Goal: Answer question/provide support

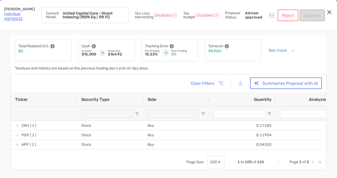
drag, startPoint x: 0, startPoint y: 0, endPoint x: 15, endPoint y: 18, distance: 23.6
click at [15, 18] on link "Individual 4QP05033" at bounding box center [13, 17] width 18 height 10
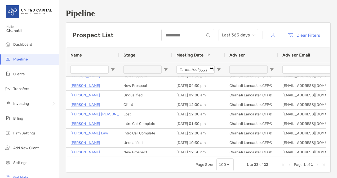
scroll to position [106, 0]
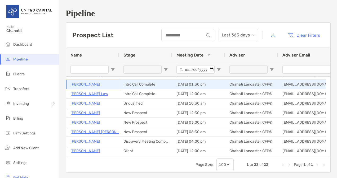
click at [89, 86] on p "Jamen Gensure" at bounding box center [85, 84] width 30 height 7
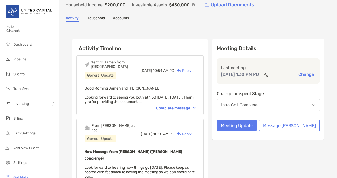
scroll to position [34, 0]
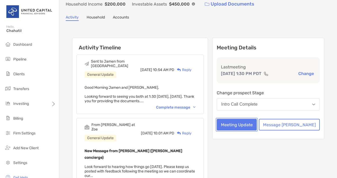
click at [251, 130] on button "Meeting Update" at bounding box center [236, 125] width 40 height 12
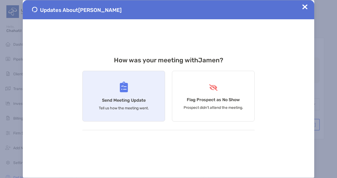
click at [138, 96] on div "Send Meeting Update Tell us how the meeting went." at bounding box center [123, 96] width 83 height 51
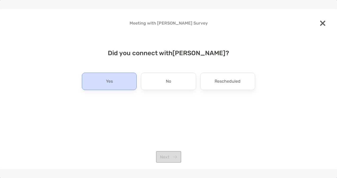
click at [122, 87] on div "Yes" at bounding box center [109, 81] width 55 height 17
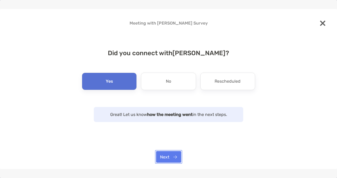
click at [168, 160] on button "Next" at bounding box center [168, 157] width 25 height 12
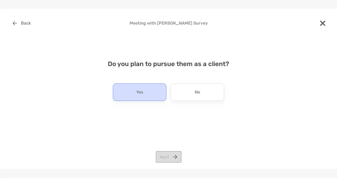
click at [148, 97] on div "Yes" at bounding box center [139, 92] width 53 height 17
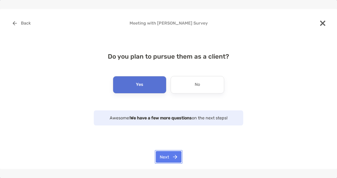
click at [161, 158] on button "Next" at bounding box center [169, 157] width 26 height 12
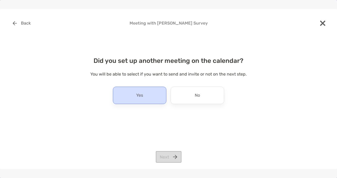
click at [155, 98] on div "Yes" at bounding box center [139, 95] width 53 height 17
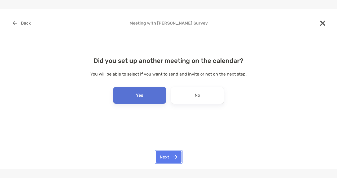
click at [167, 156] on button "Next" at bounding box center [169, 157] width 26 height 12
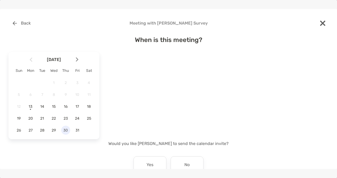
click at [63, 131] on span "30" at bounding box center [65, 130] width 9 height 4
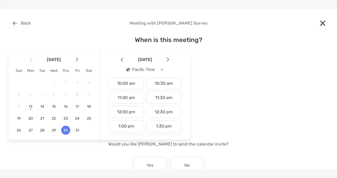
scroll to position [136, 0]
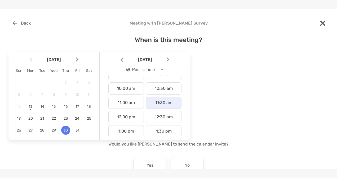
click at [164, 102] on div "11:30 am" at bounding box center [163, 103] width 35 height 12
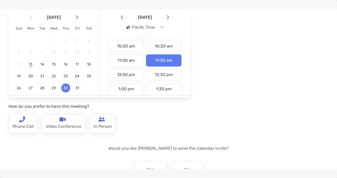
scroll to position [80, 0]
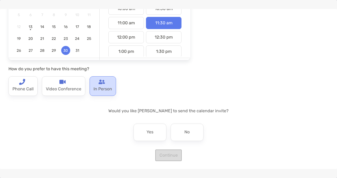
click at [99, 92] on p "In Person" at bounding box center [102, 89] width 19 height 8
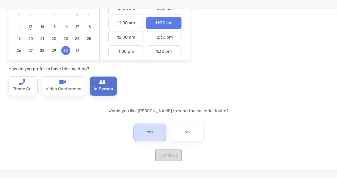
click at [139, 135] on div "Yes" at bounding box center [149, 132] width 33 height 17
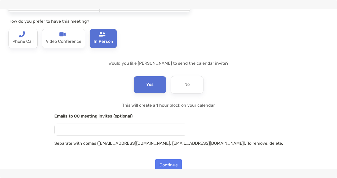
scroll to position [137, 0]
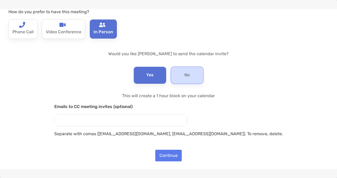
click at [177, 78] on div "No" at bounding box center [186, 75] width 33 height 17
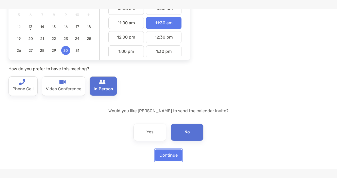
click at [166, 155] on button "Continue" at bounding box center [168, 156] width 26 height 12
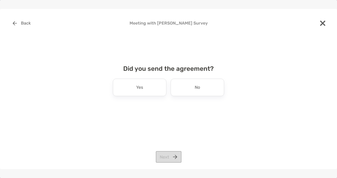
scroll to position [0, 0]
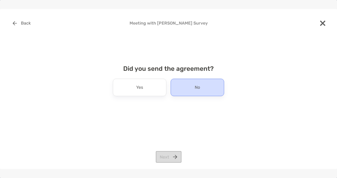
click at [189, 91] on div "No" at bounding box center [196, 87] width 53 height 17
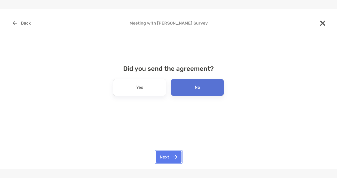
click at [167, 155] on button "Next" at bounding box center [169, 157] width 26 height 12
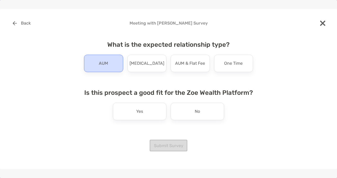
click at [103, 62] on p "AUM" at bounding box center [103, 63] width 9 height 8
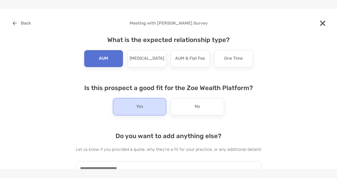
click at [135, 112] on div "Yes" at bounding box center [139, 106] width 53 height 17
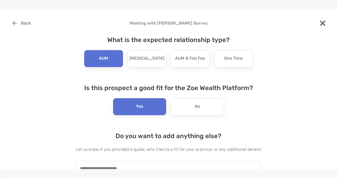
scroll to position [33, 0]
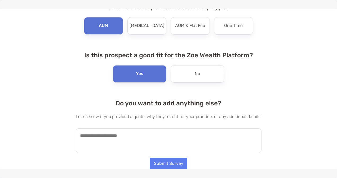
click at [202, 135] on textarea at bounding box center [168, 141] width 185 height 25
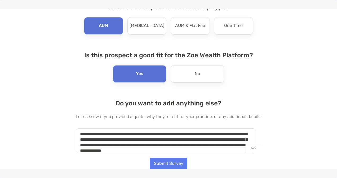
scroll to position [7, 0]
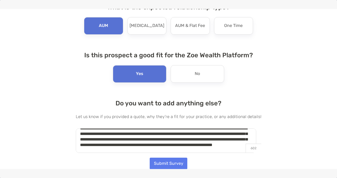
type textarea "**********"
click at [150, 167] on button "Submit Survey" at bounding box center [169, 164] width 38 height 12
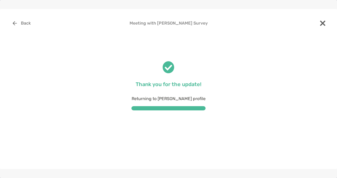
scroll to position [0, 0]
